Goal: Task Accomplishment & Management: Use online tool/utility

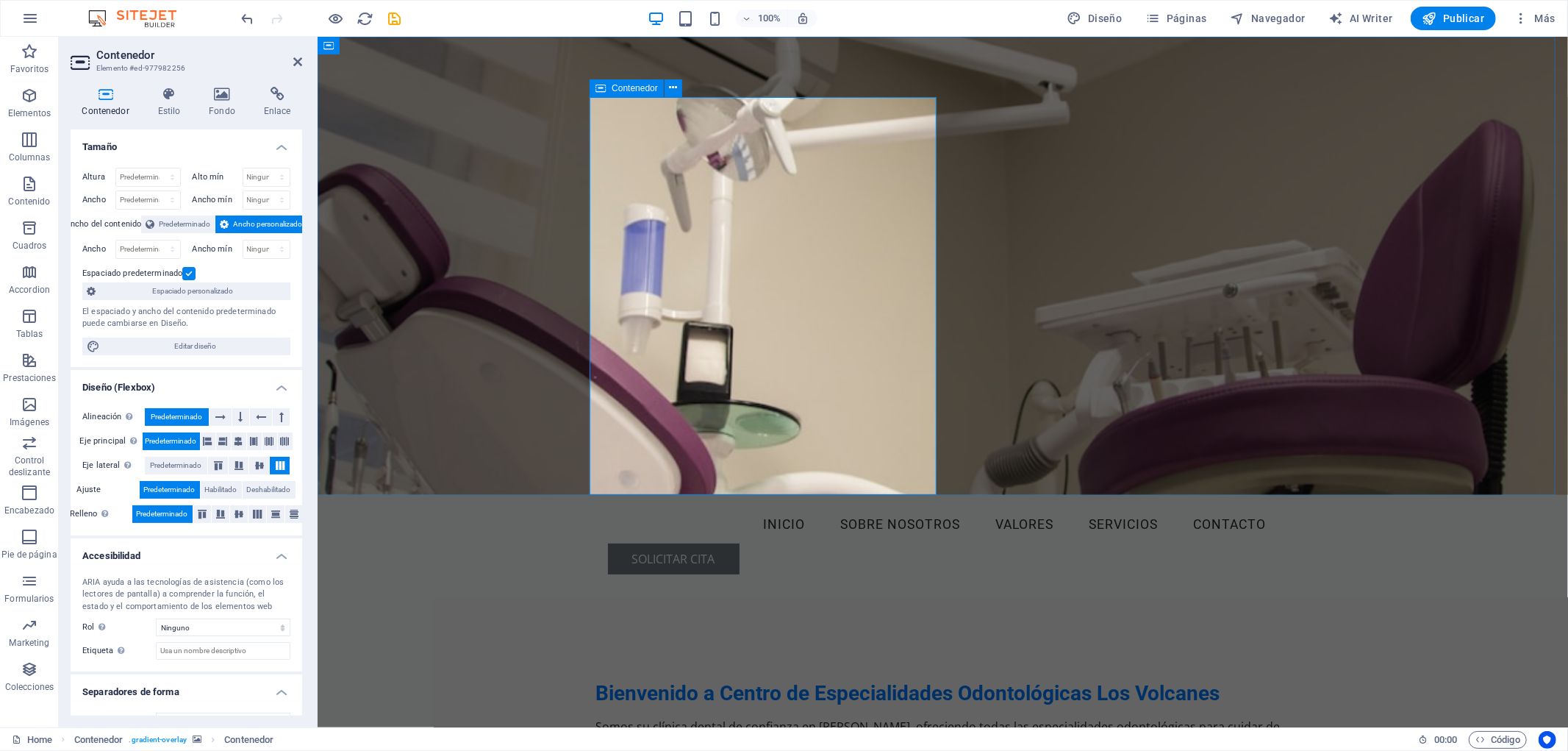
scroll to position [2, 0]
click at [915, 585] on div "Bienvenido a Centro de Especialidades Odontológicas Los Volcanes Somos su clíni…" at bounding box center [942, 749] width 694 height 327
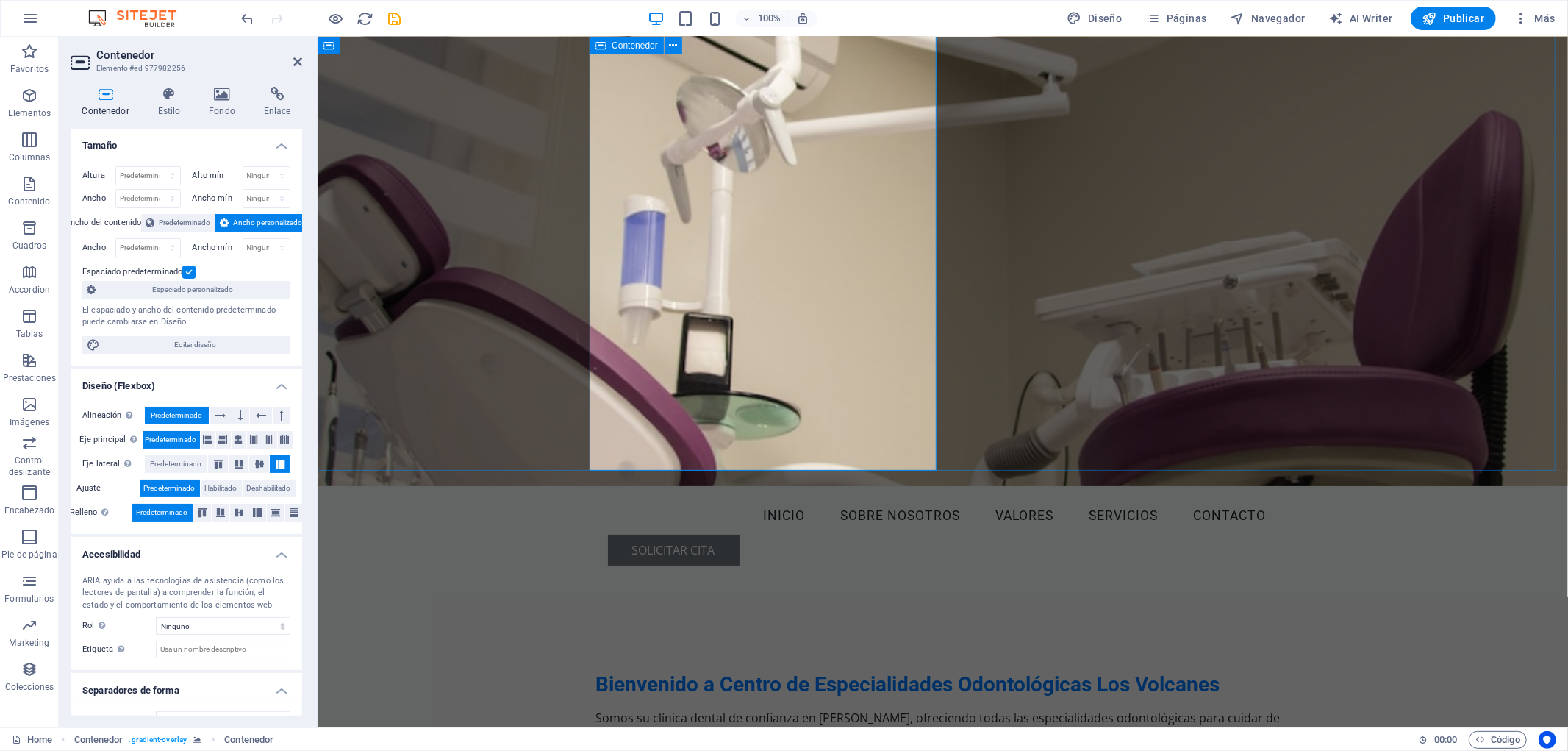
scroll to position [0, 0]
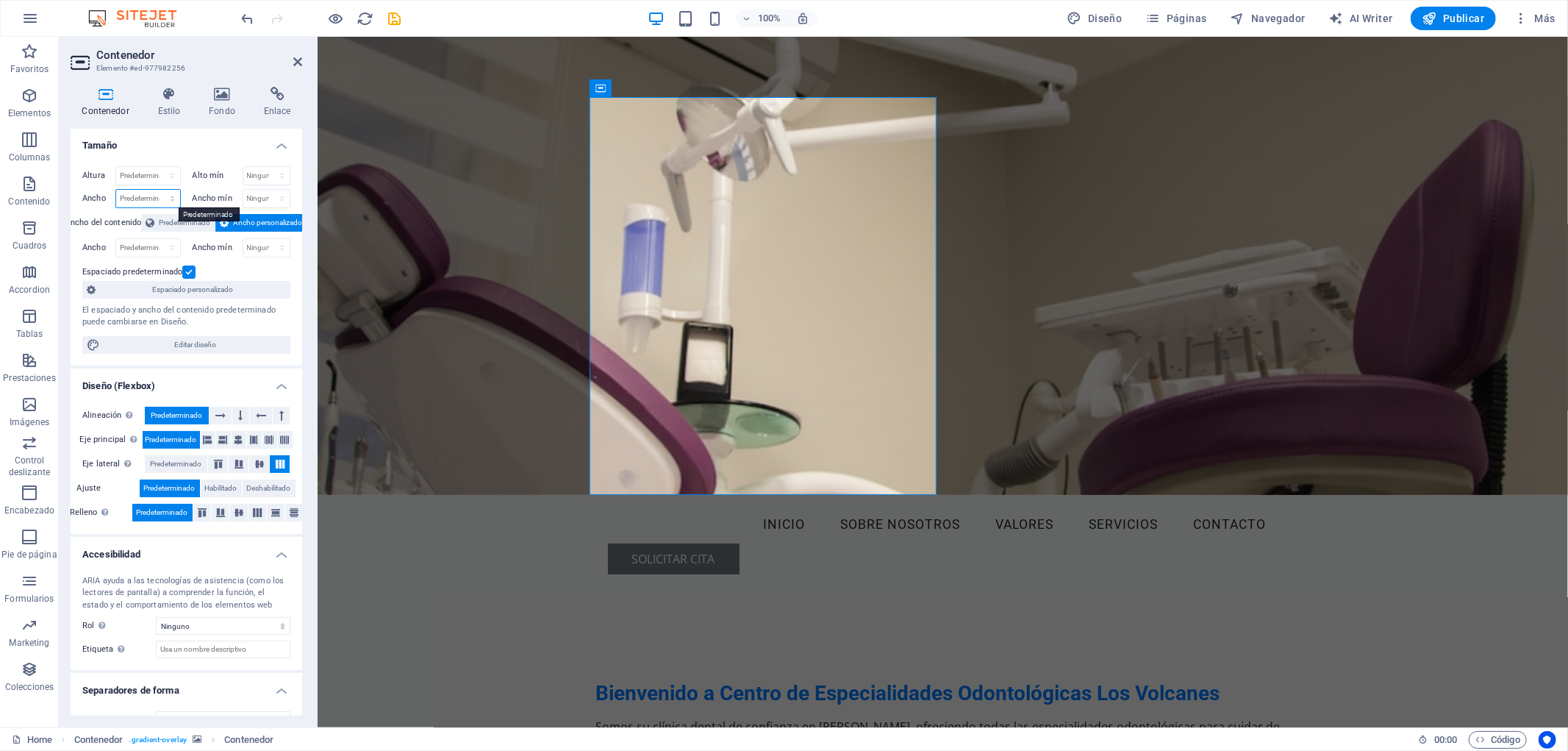
click at [171, 198] on select "Predeterminado px rem % em vh vw" at bounding box center [148, 199] width 64 height 18
select select "%"
click at [157, 190] on select "Predeterminado px rem % em vh vw" at bounding box center [148, 199] width 64 height 18
type input "65"
click at [182, 149] on h4 "Tamaño" at bounding box center [187, 141] width 232 height 26
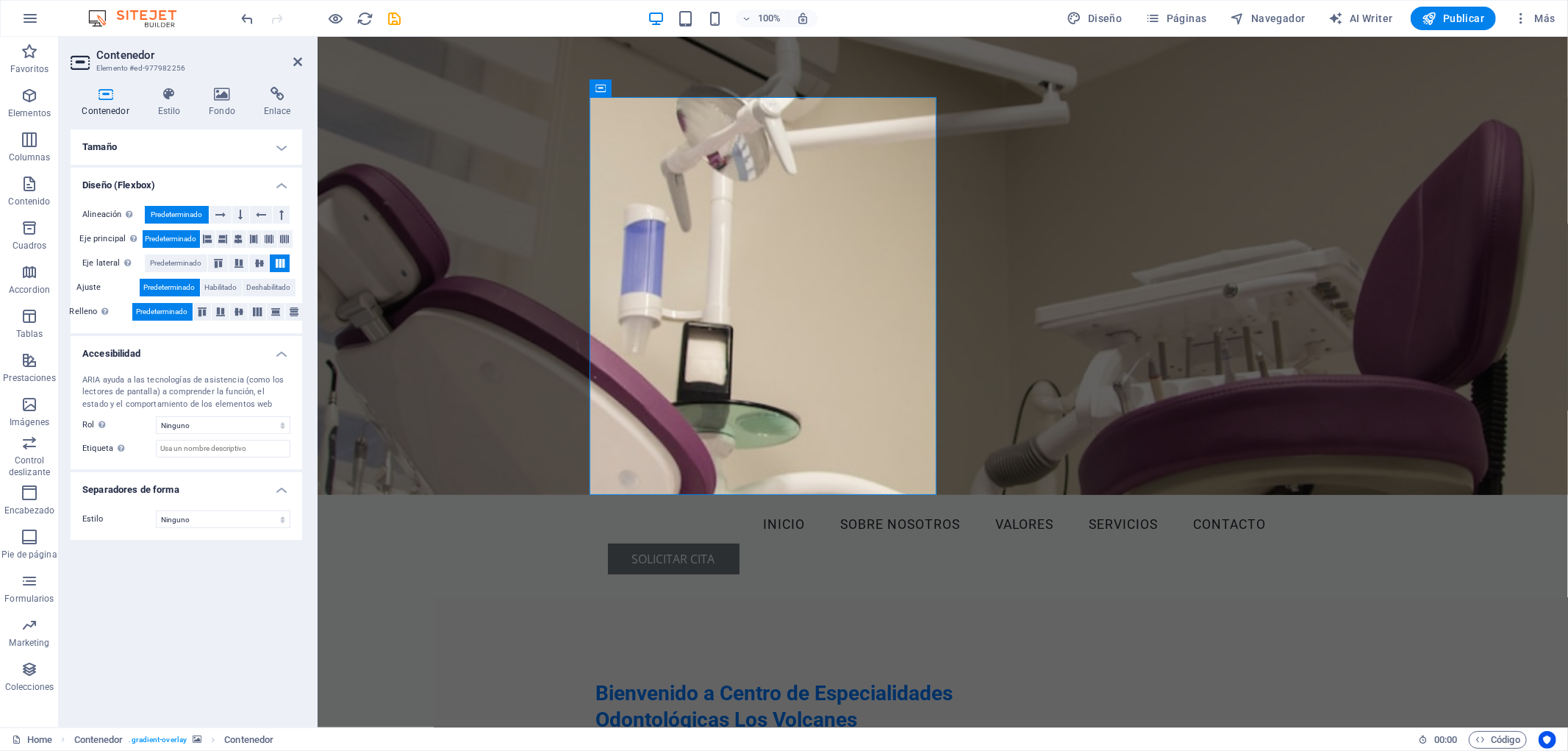
click at [1023, 317] on figure at bounding box center [941, 264] width 1251 height 458
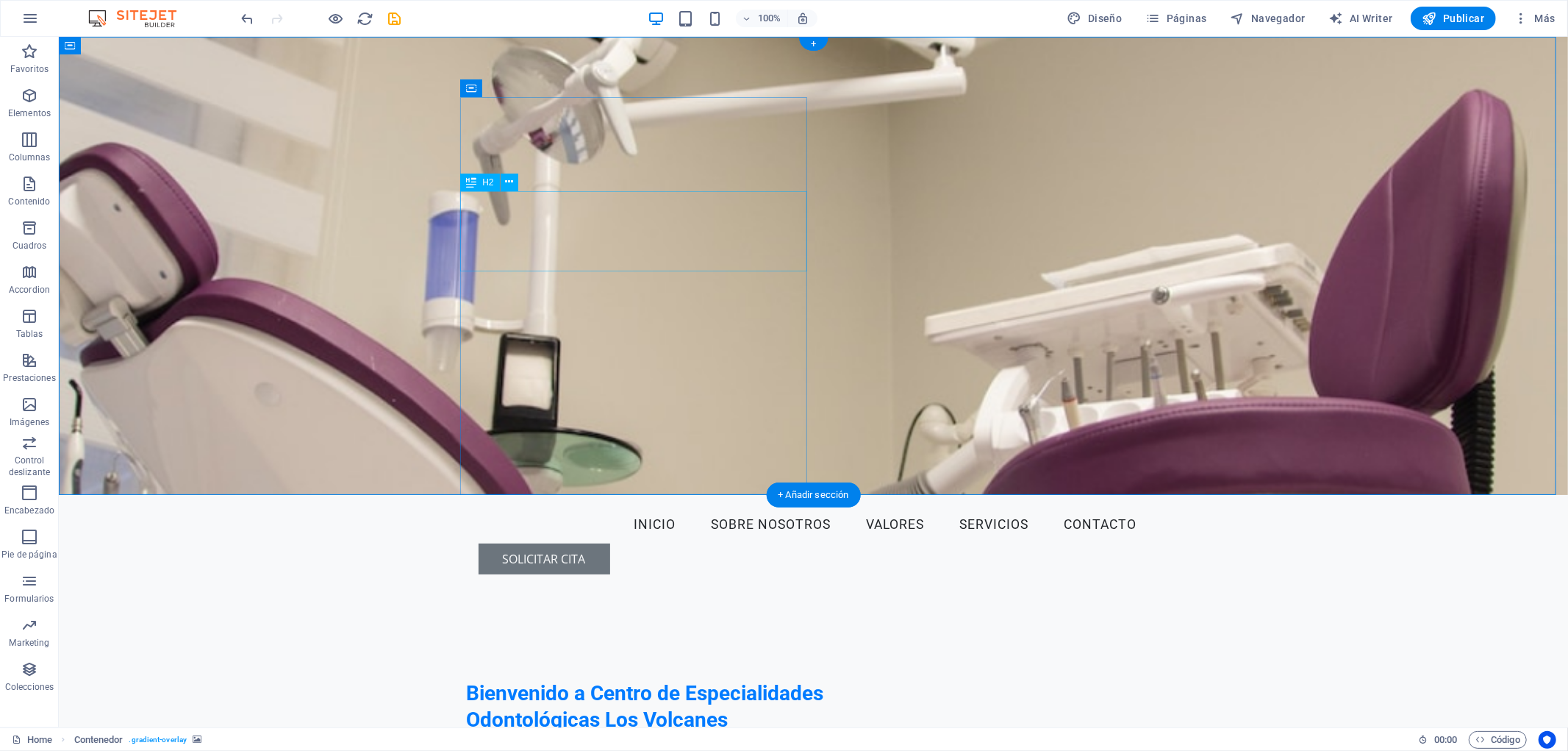
click at [570, 680] on div "Bienvenido a Centro de Especialidades Odontológicas Los Volcanes" at bounding box center [691, 707] width 451 height 54
click at [527, 680] on div "Bienvenido a Centro de Especialidades Odontológicas Los Volcanes" at bounding box center [691, 707] width 451 height 54
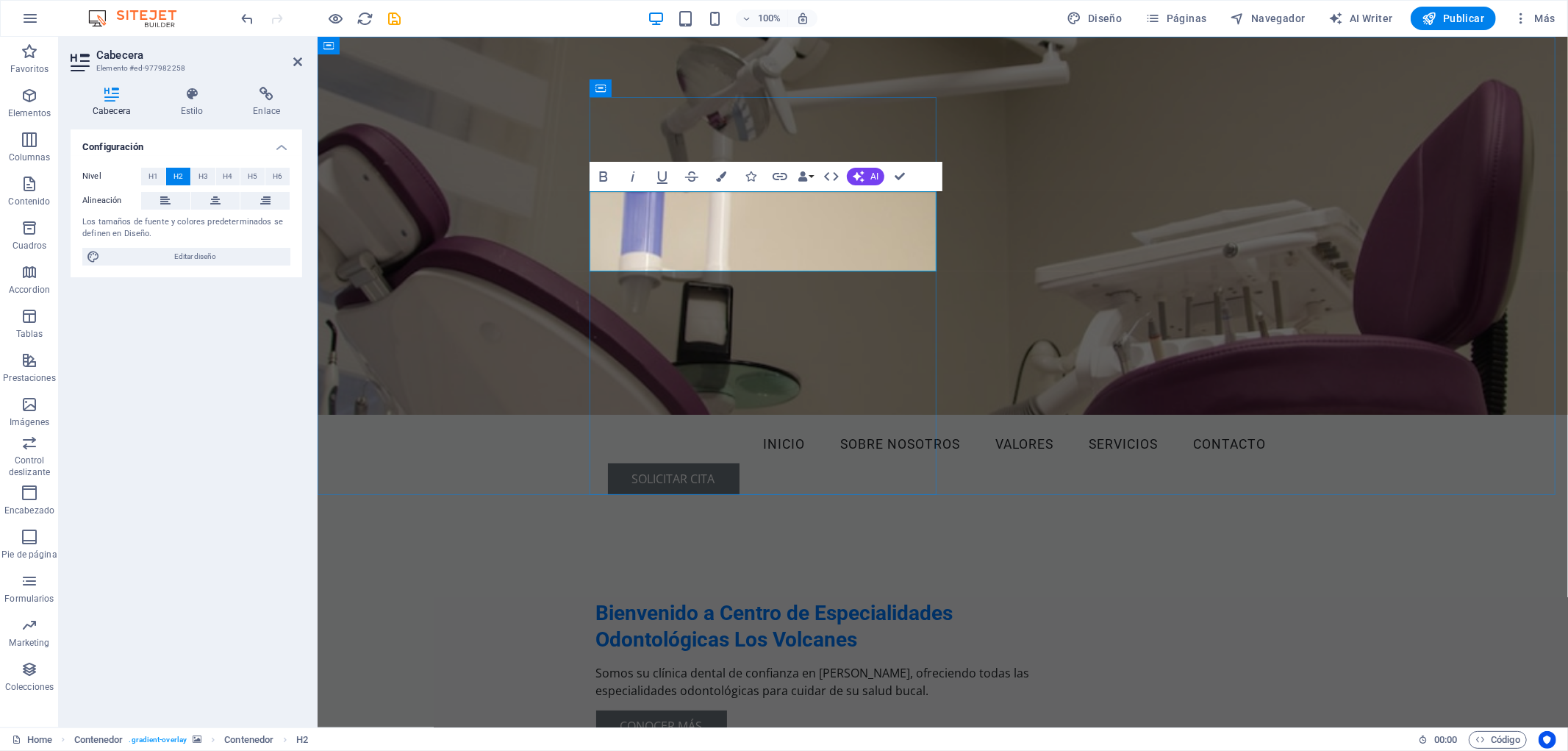
click at [696, 599] on h2 "Bienvenido a Centro de Especialidades Odontológicas Los Volcanes" at bounding box center [821, 626] width 451 height 54
click at [684, 599] on h2 "Bienvenido a Centro de Especialidades Odontológicas Los Volcanes" at bounding box center [821, 626] width 451 height 54
click at [685, 599] on h2 "Bienvenido a Centro de Especialidades Odontológicas Los Volcanes" at bounding box center [821, 626] width 451 height 54
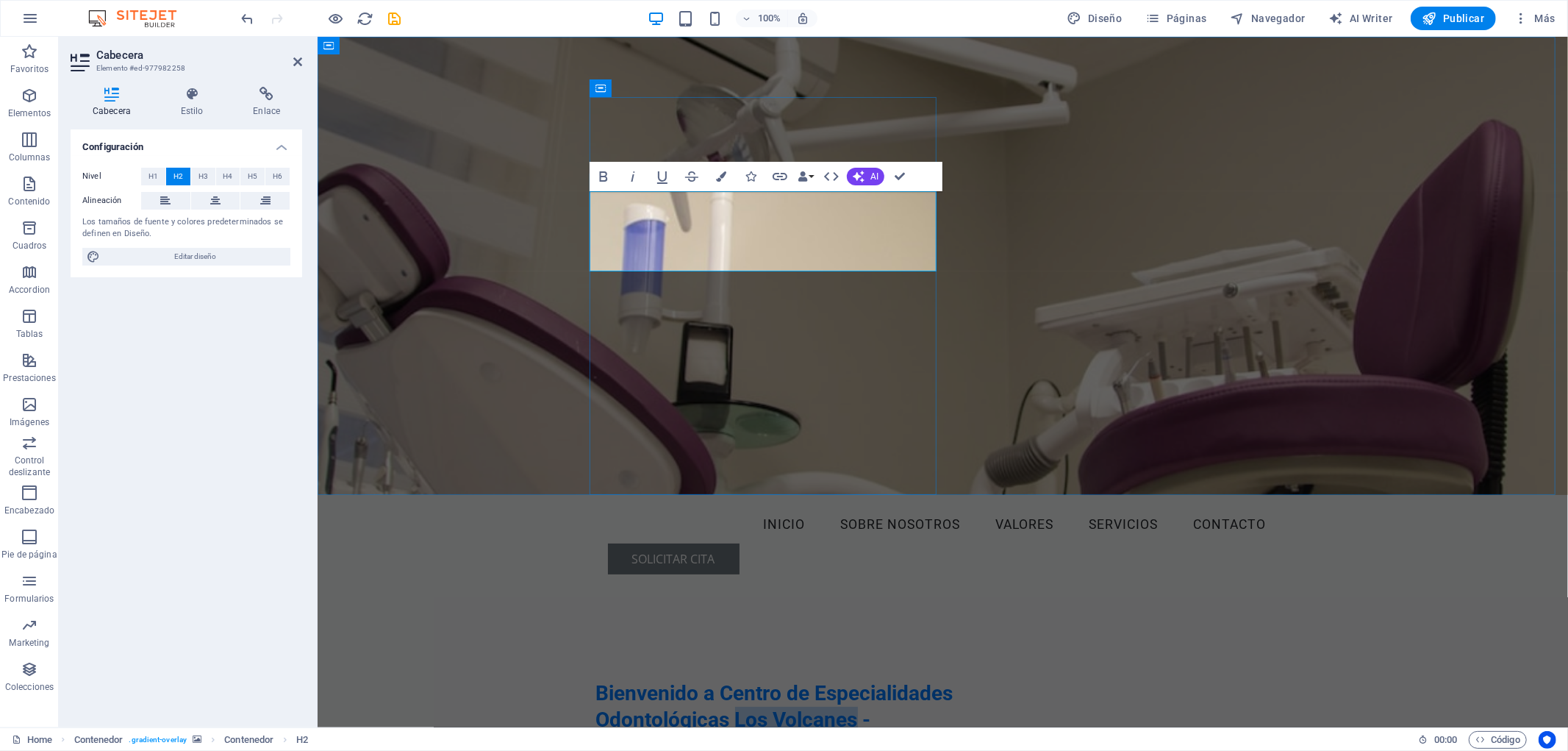
drag, startPoint x: 870, startPoint y: 229, endPoint x: 669, endPoint y: 252, distance: 202.3
click at [669, 680] on h2 "Bienvenido a Centro de Especialidades Odontológicas Los Volcanes - [GEOGRAPHIC_…" at bounding box center [821, 720] width 451 height 80
click at [1086, 269] on figure at bounding box center [941, 264] width 1251 height 458
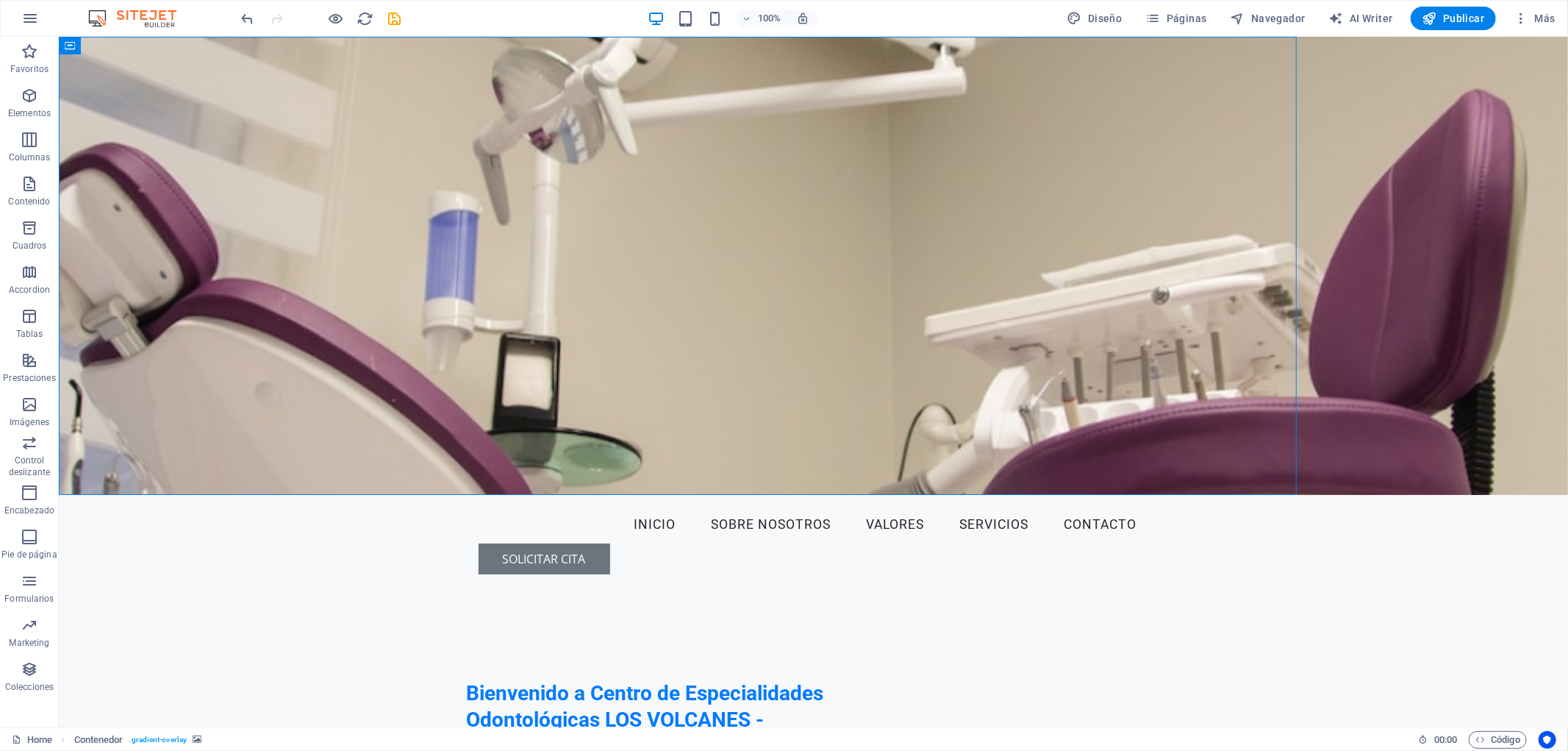
click at [1086, 269] on figure at bounding box center [813, 264] width 1509 height 458
select select "header"
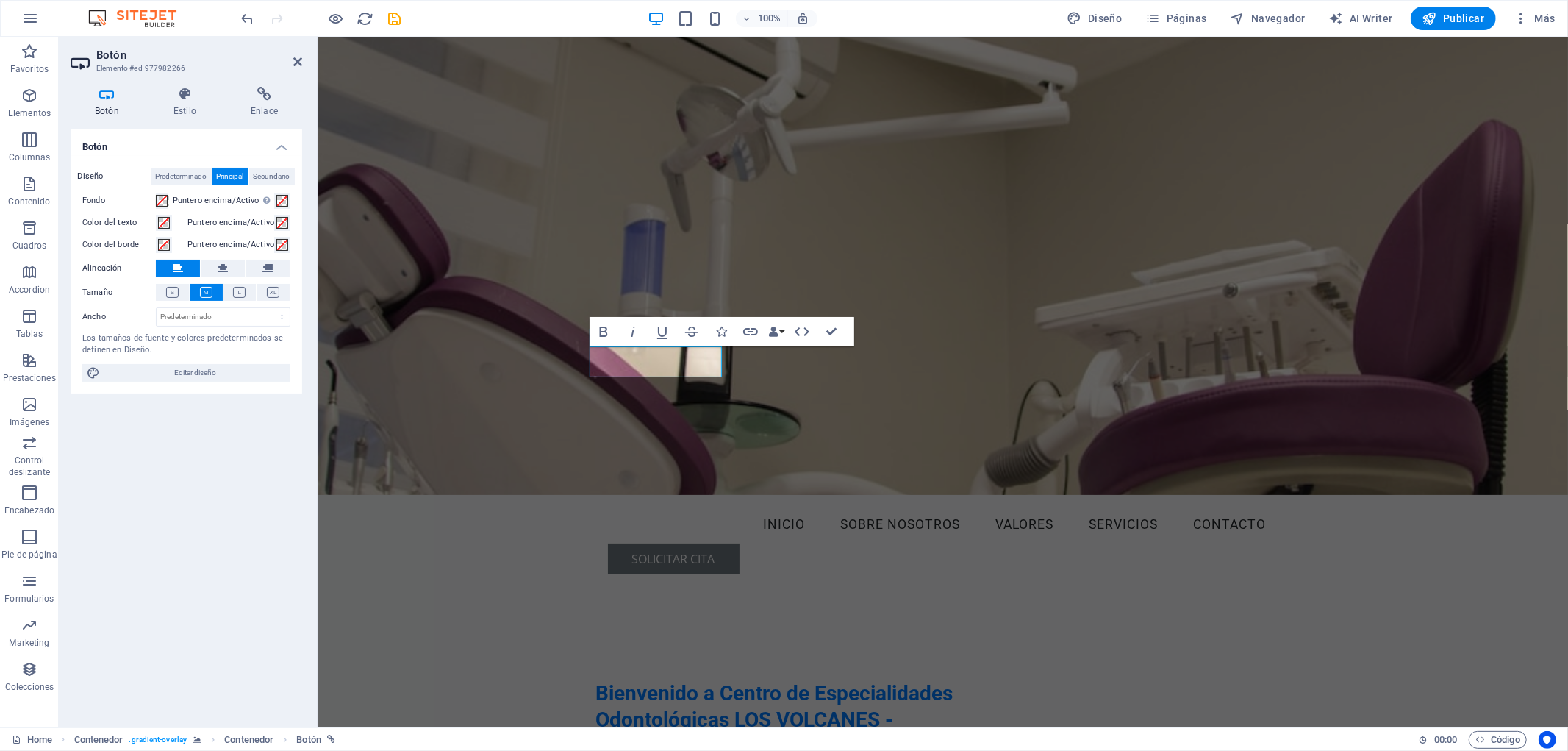
click at [1010, 387] on figure at bounding box center [941, 264] width 1251 height 458
select select "header"
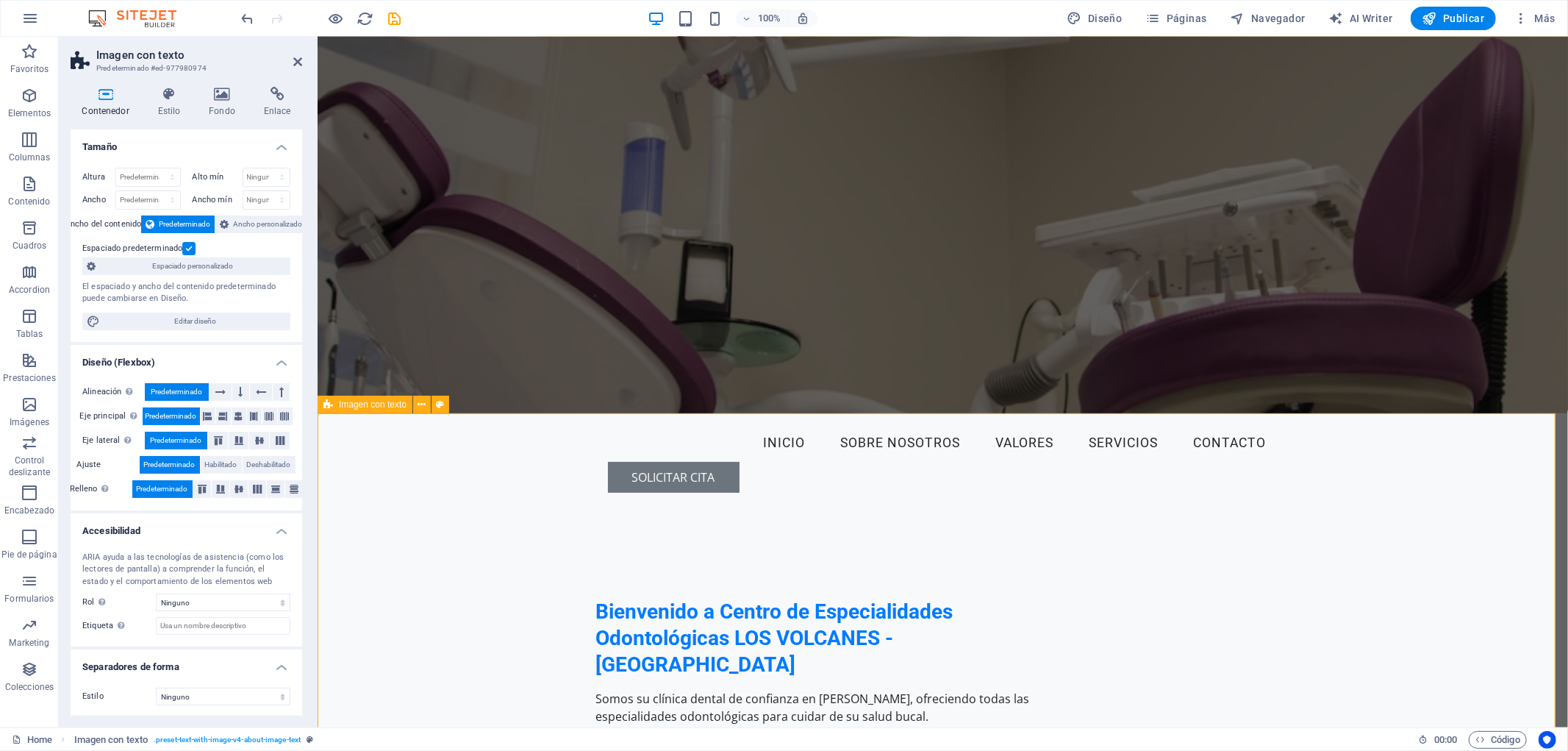
scroll to position [163, 0]
